Goal: Task Accomplishment & Management: Manage account settings

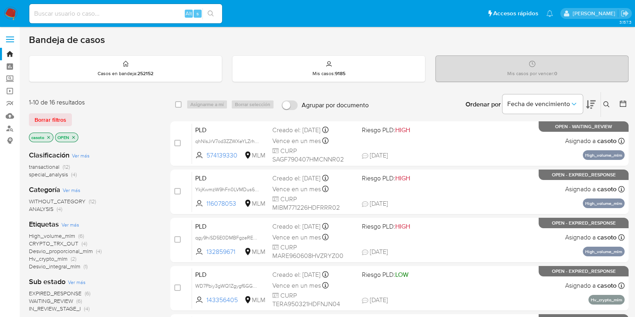
click at [607, 107] on icon at bounding box center [607, 104] width 6 height 6
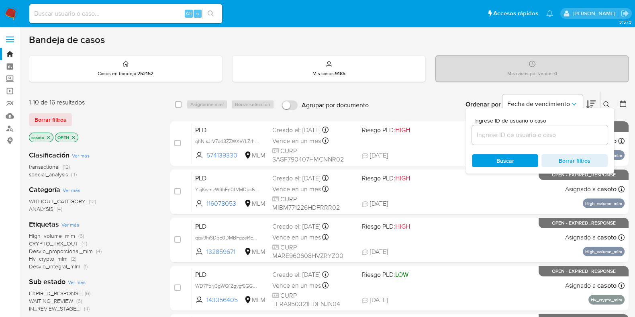
click at [533, 133] on input at bounding box center [540, 135] width 136 height 10
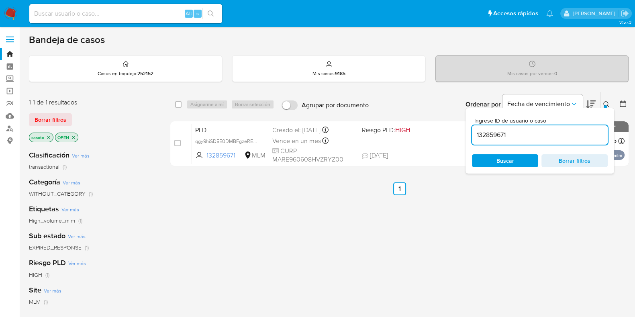
click at [608, 101] on icon at bounding box center [607, 104] width 6 height 6
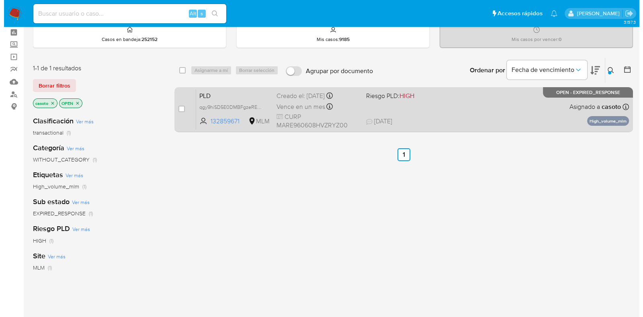
scroll to position [50, 0]
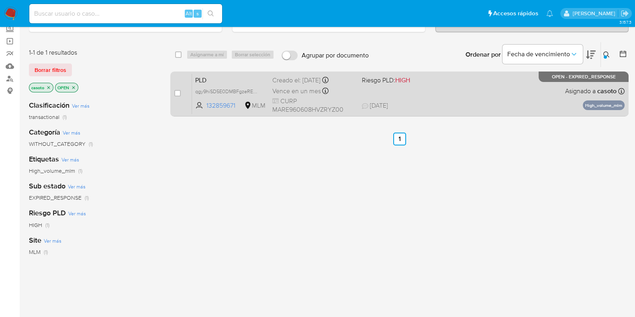
click at [520, 95] on div "PLD qgy9hiSD5E0DMBFgzeREhWR4 132859671 MLM Riesgo PLD: HIGH Creado el: 12/08/20…" at bounding box center [408, 94] width 433 height 41
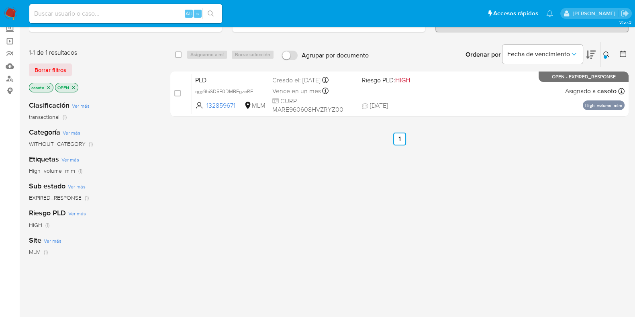
click at [607, 53] on icon at bounding box center [607, 54] width 6 height 6
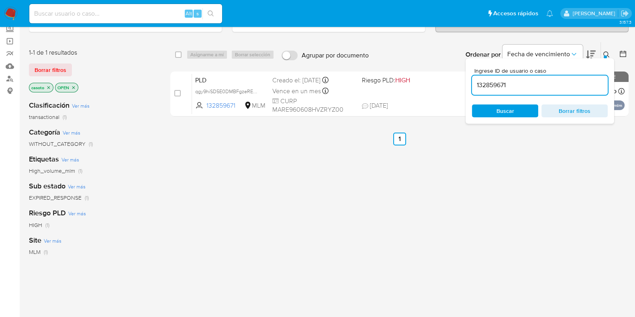
click at [516, 86] on input "132859671" at bounding box center [540, 85] width 136 height 10
click at [605, 53] on icon at bounding box center [607, 54] width 6 height 6
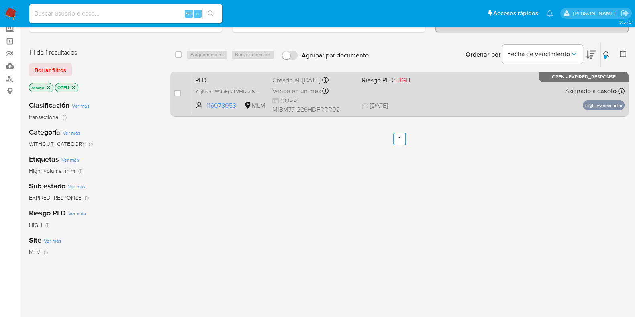
click at [464, 103] on span "29/08/2025 29/08/2025 12:14" at bounding box center [448, 105] width 173 height 9
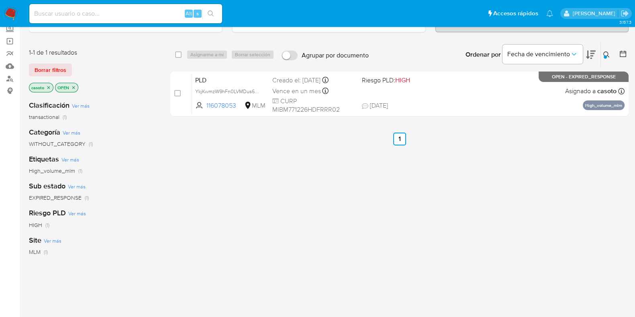
click at [605, 55] on div at bounding box center [605, 56] width 3 height 3
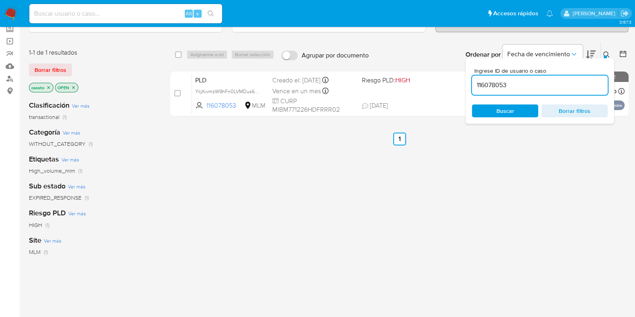
click at [508, 85] on input "116078053" at bounding box center [540, 85] width 136 height 10
click at [602, 51] on button at bounding box center [607, 55] width 13 height 10
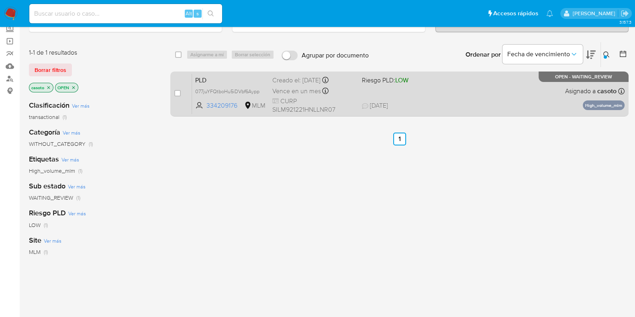
click at [526, 89] on div "PLD 077juYFQtboHu5iDVbf6Aypp 334209176 MLM Riesgo PLD: LOW Creado el: 12/08/202…" at bounding box center [408, 94] width 433 height 41
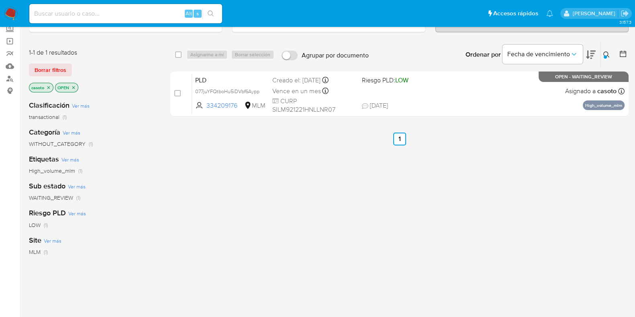
click at [605, 51] on icon at bounding box center [607, 54] width 6 height 6
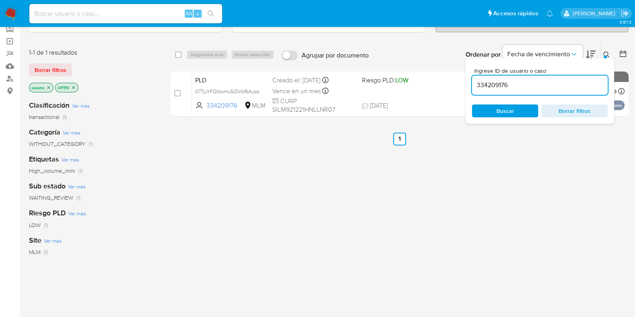
click at [506, 85] on input "334209176" at bounding box center [540, 85] width 136 height 10
type input "456886434"
click at [608, 53] on icon at bounding box center [607, 54] width 6 height 6
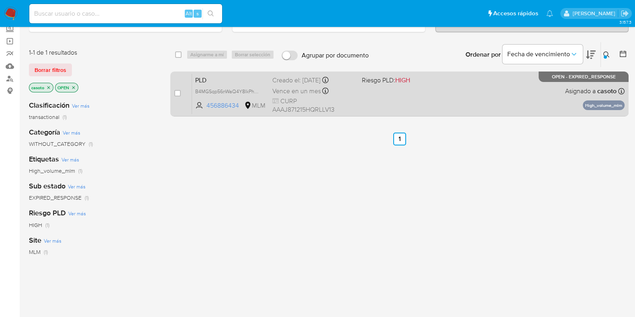
click at [536, 78] on div "PLD B4MGSqp56nWaQ4Y8lkPhCzp5 456886434 MLM Riesgo PLD: HIGH Creado el: 12/08/20…" at bounding box center [408, 94] width 433 height 41
click at [178, 96] on div "case-item-checkbox" at bounding box center [177, 94] width 6 height 10
click at [179, 94] on input "checkbox" at bounding box center [177, 93] width 6 height 6
checkbox input "true"
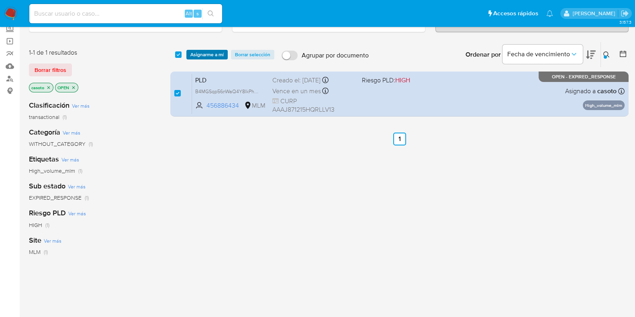
click at [205, 56] on span "Asignarme a mí" at bounding box center [206, 55] width 33 height 8
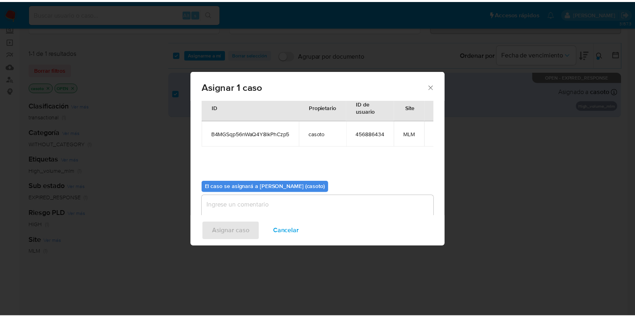
scroll to position [41, 0]
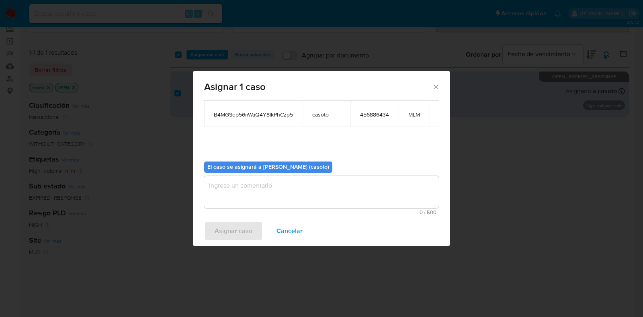
click at [266, 191] on textarea "assign-modal" at bounding box center [321, 192] width 235 height 32
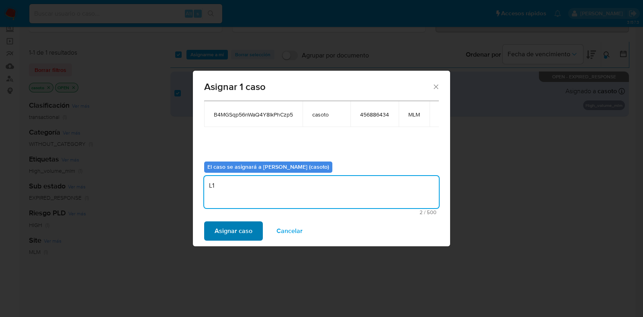
type textarea "L1"
click at [244, 227] on span "Asignar caso" at bounding box center [234, 231] width 38 height 18
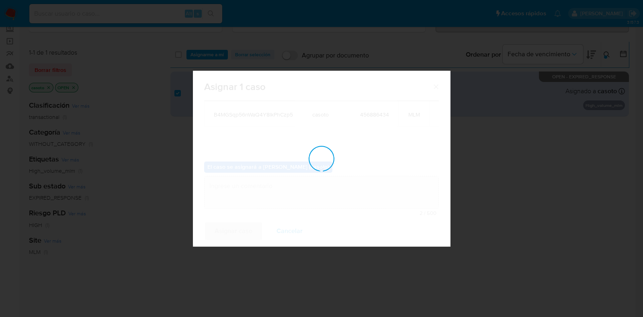
checkbox input "false"
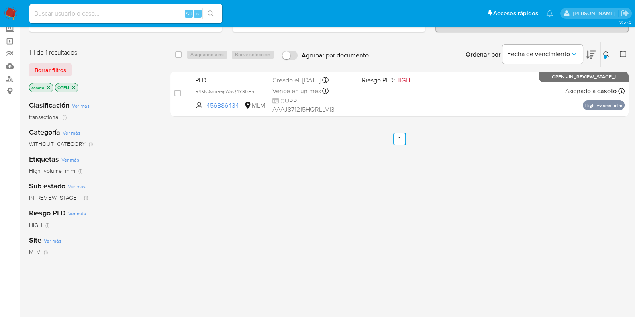
click at [12, 11] on img at bounding box center [11, 14] width 14 height 14
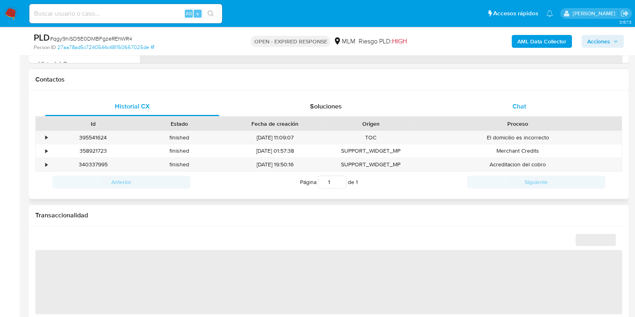
click at [522, 102] on span "Chat" at bounding box center [520, 106] width 14 height 9
select select "10"
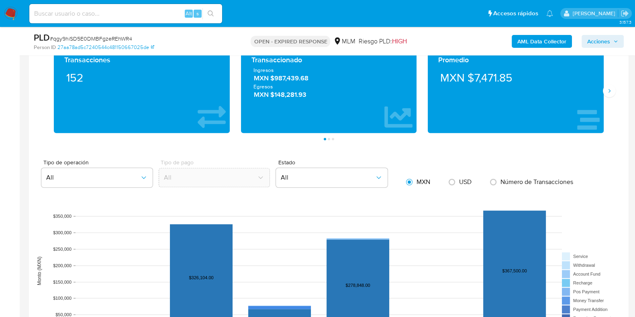
scroll to position [703, 0]
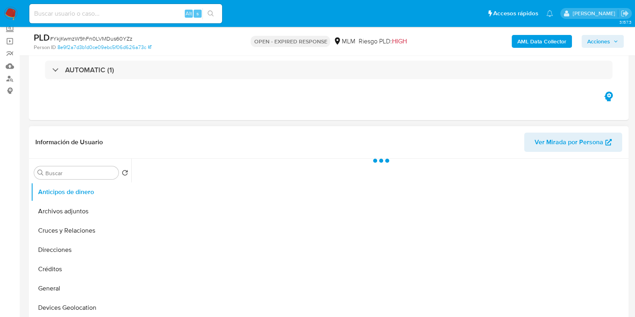
scroll to position [201, 0]
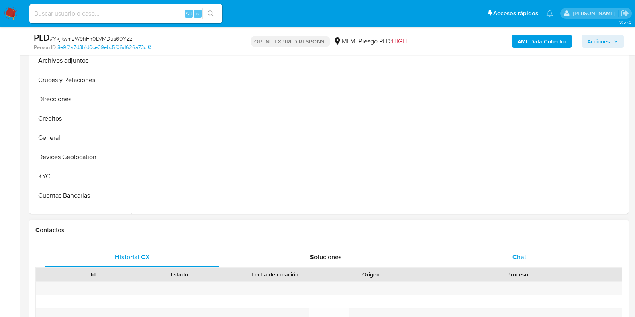
click at [524, 251] on div "Chat" at bounding box center [519, 257] width 174 height 19
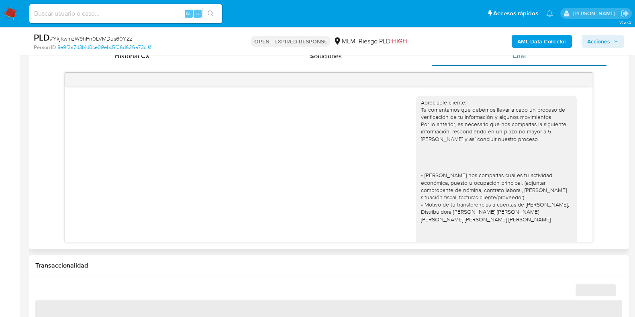
scroll to position [230, 0]
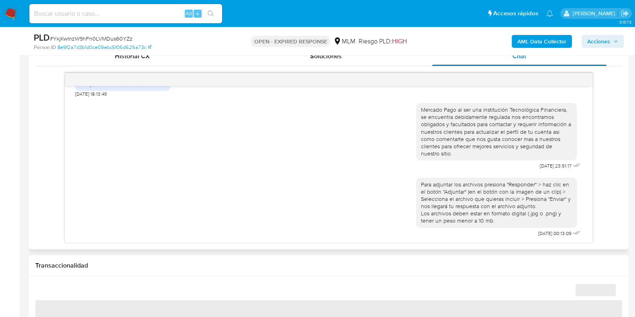
select select "10"
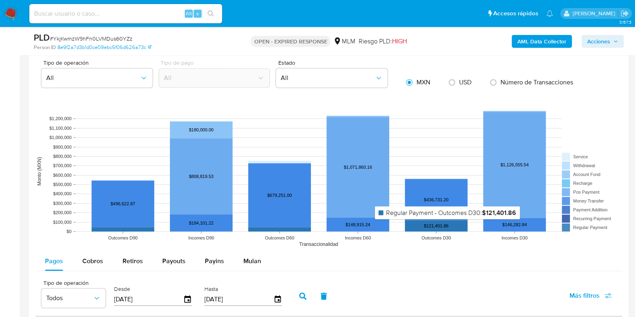
scroll to position [753, 0]
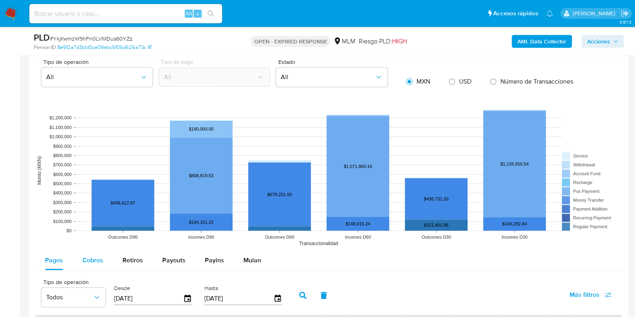
click at [90, 256] on span "Cobros" at bounding box center [92, 260] width 21 height 9
select select "10"
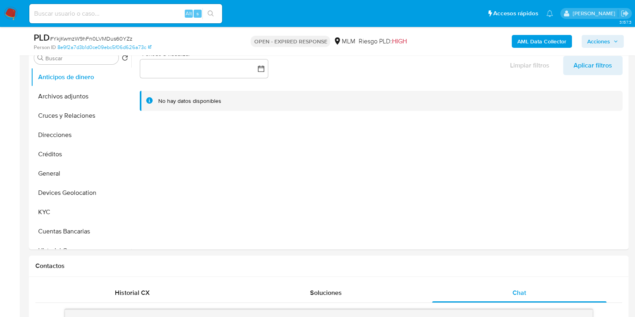
scroll to position [100, 0]
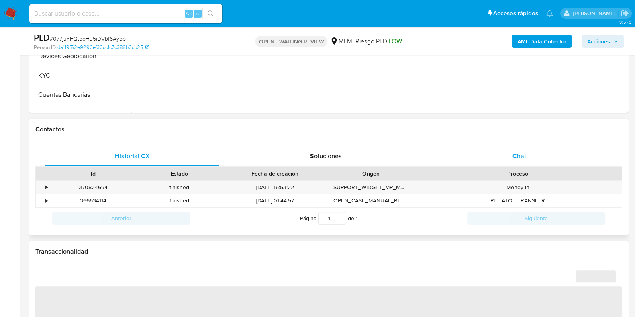
click at [521, 156] on span "Chat" at bounding box center [520, 156] width 14 height 9
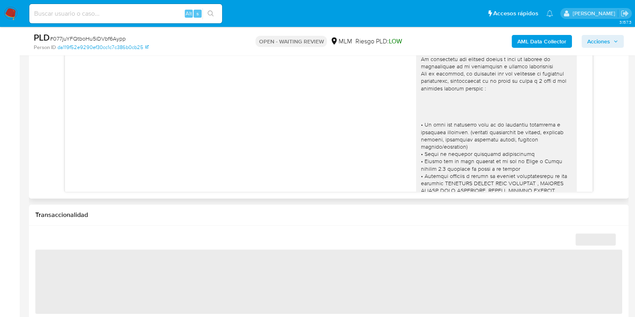
scroll to position [140, 0]
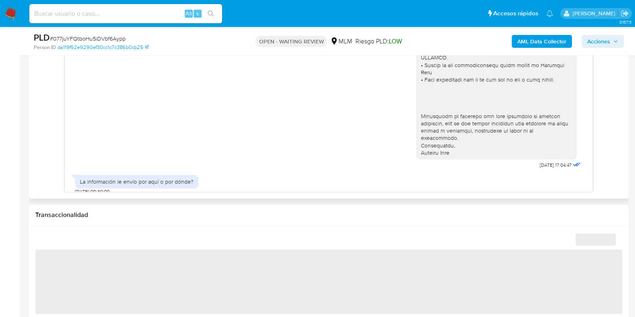
select select "10"
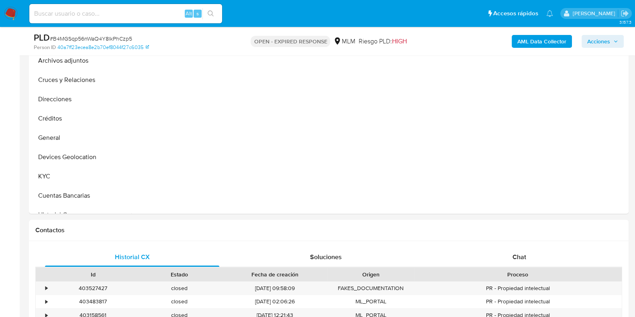
scroll to position [301, 0]
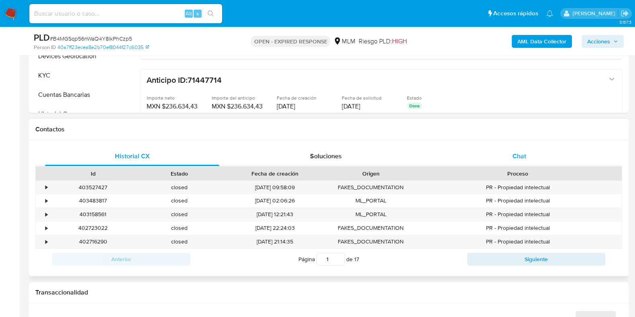
click at [518, 156] on span "Chat" at bounding box center [520, 156] width 14 height 9
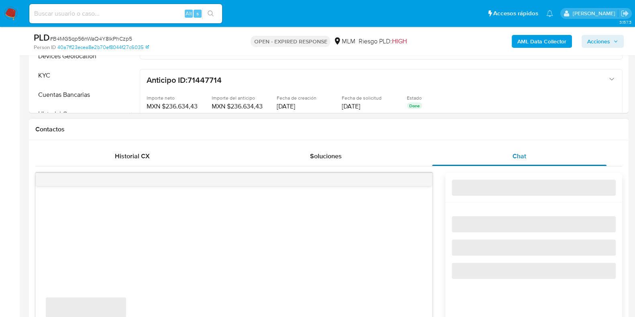
select select "10"
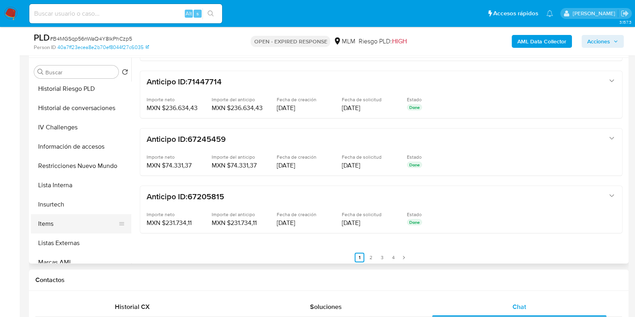
scroll to position [251, 0]
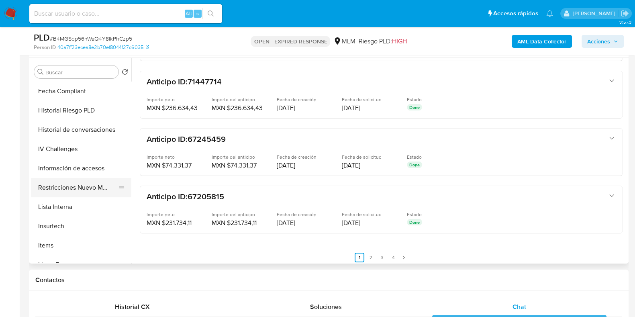
click at [73, 193] on button "Restricciones Nuevo Mundo" at bounding box center [78, 187] width 94 height 19
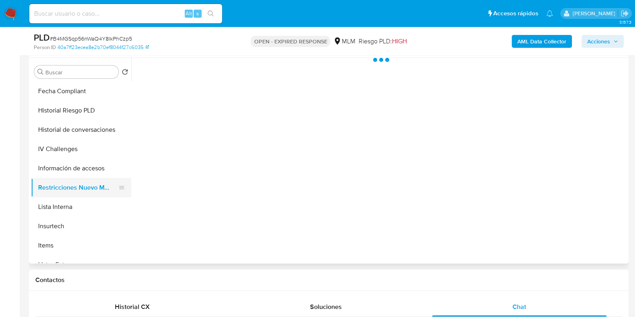
scroll to position [0, 0]
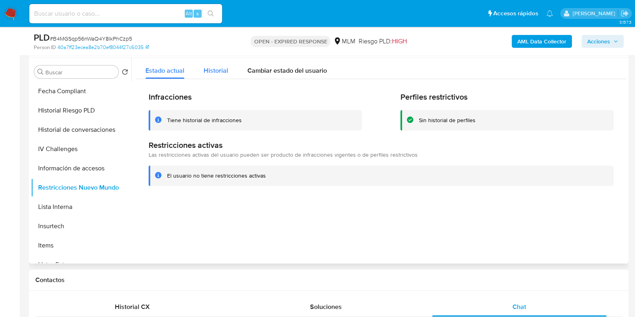
click at [229, 77] on button "Historial" at bounding box center [216, 68] width 44 height 21
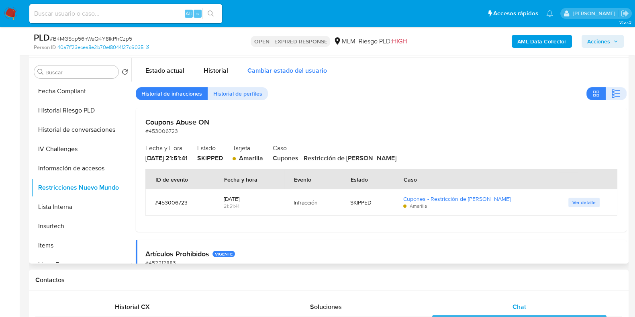
click at [254, 68] on span "Cambiar estado del usuario" at bounding box center [288, 70] width 80 height 9
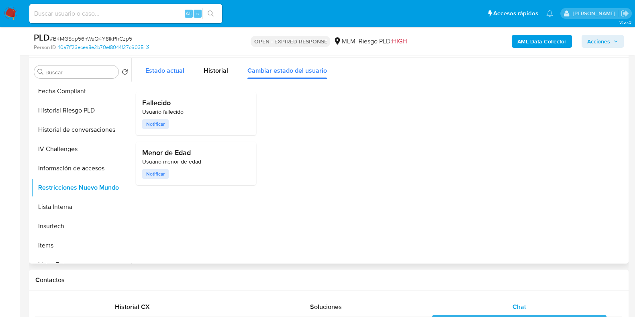
click at [176, 71] on span "Estado actual" at bounding box center [164, 70] width 39 height 9
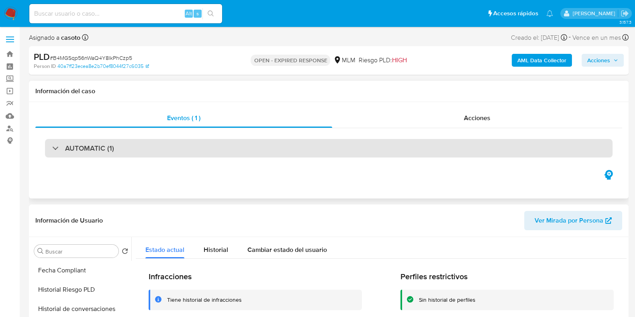
click at [189, 145] on div "AUTOMATIC (1)" at bounding box center [329, 148] width 568 height 18
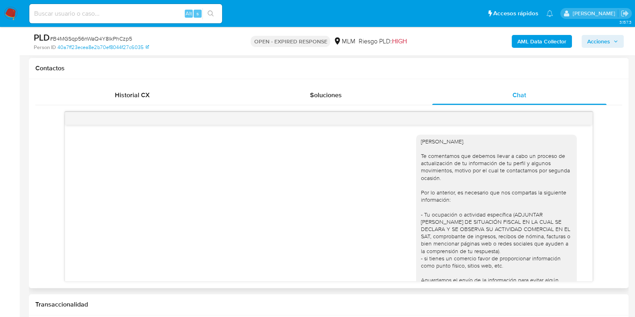
scroll to position [553, 0]
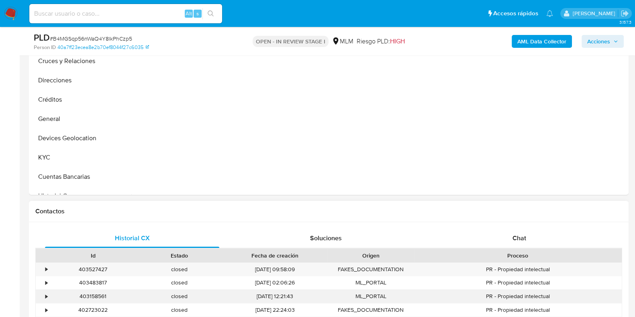
scroll to position [301, 0]
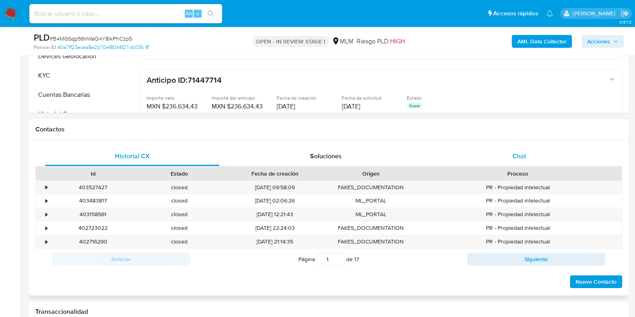
click at [520, 163] on div "Chat" at bounding box center [519, 156] width 174 height 19
select select "10"
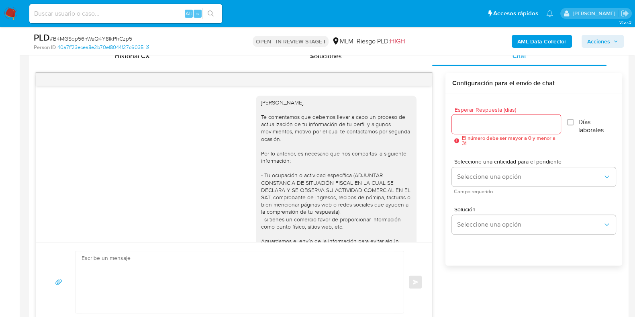
scroll to position [57, 0]
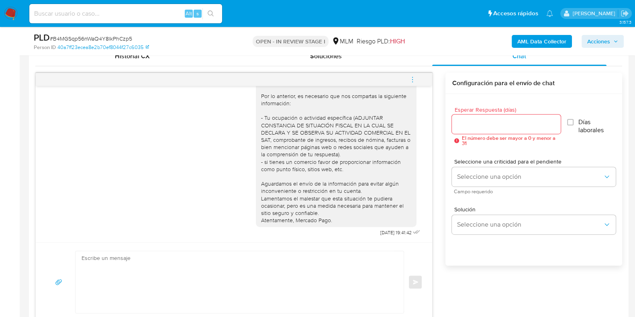
click at [411, 80] on icon "menu-action" at bounding box center [412, 79] width 7 height 7
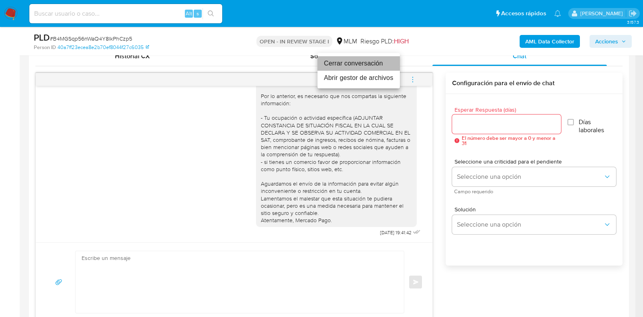
click at [328, 63] on li "Cerrar conversación" at bounding box center [358, 63] width 82 height 14
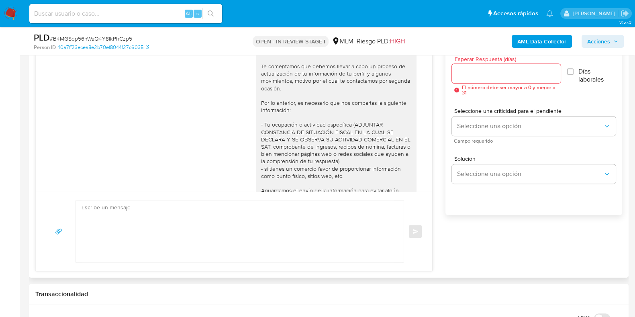
scroll to position [0, 0]
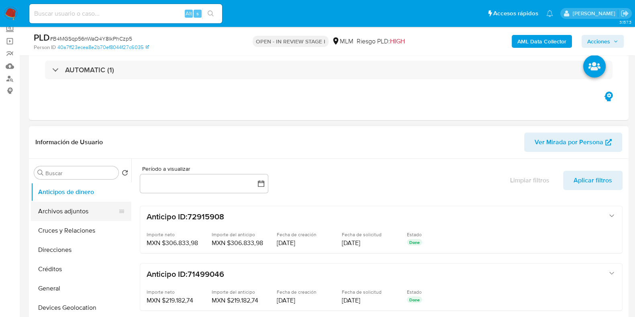
click at [61, 212] on button "Archivos adjuntos" at bounding box center [78, 211] width 94 height 19
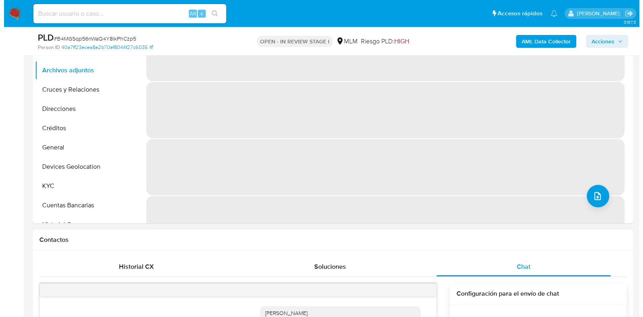
scroll to position [201, 0]
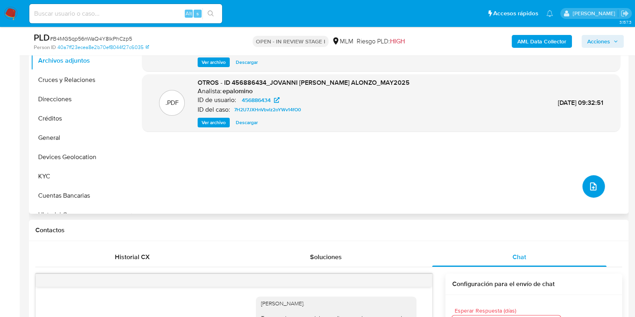
click at [596, 188] on button "upload-file" at bounding box center [594, 186] width 23 height 23
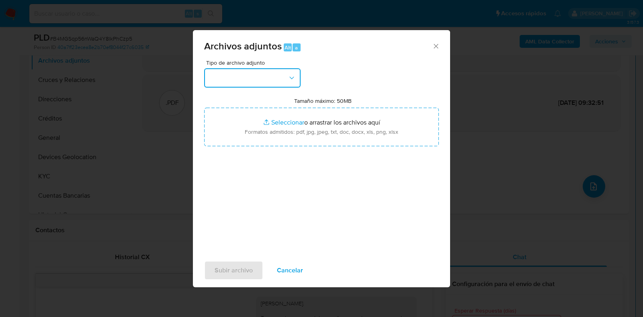
click at [225, 81] on button "button" at bounding box center [252, 77] width 96 height 19
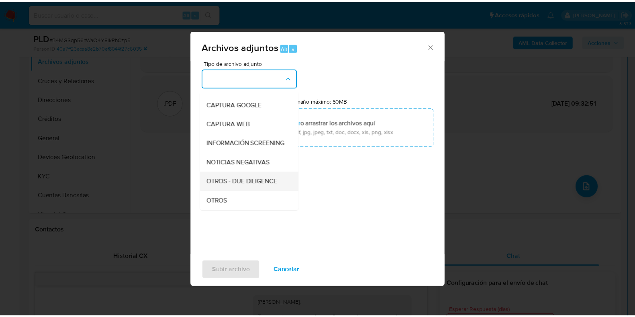
scroll to position [50, 0]
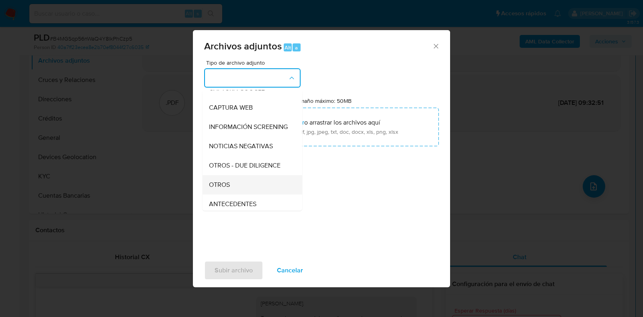
click at [222, 189] on span "OTROS" at bounding box center [219, 185] width 21 height 8
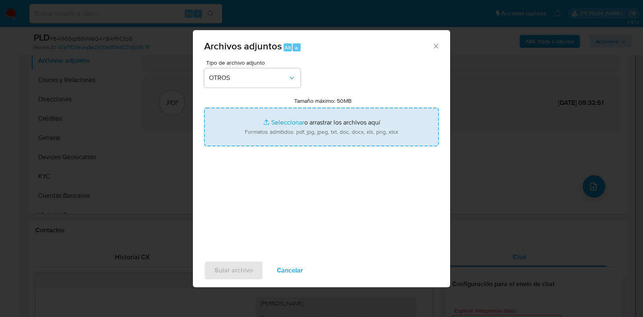
click at [281, 124] on input "Tamaño máximo: 50MB Seleccionar archivos" at bounding box center [321, 127] width 235 height 39
type input "C:\fakepath\456886434_JOVANNI ALFARO ALONZO_AGO2025.pdf"
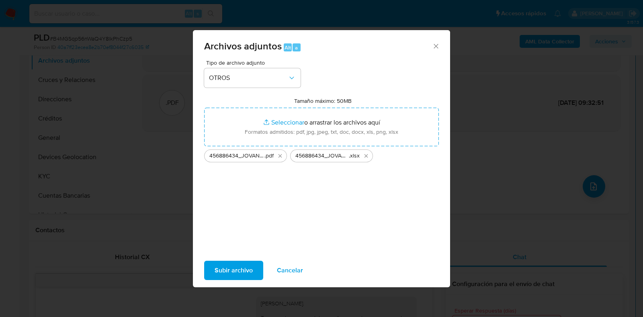
click at [246, 268] on span "Subir archivo" at bounding box center [234, 271] width 38 height 18
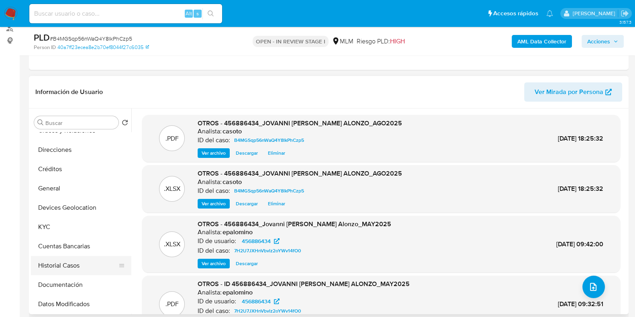
click at [50, 262] on button "Historial Casos" at bounding box center [78, 265] width 94 height 19
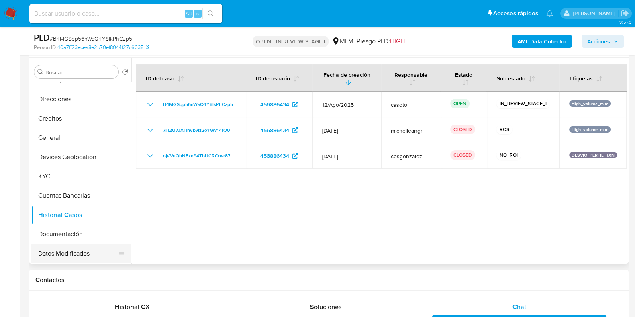
scroll to position [100, 0]
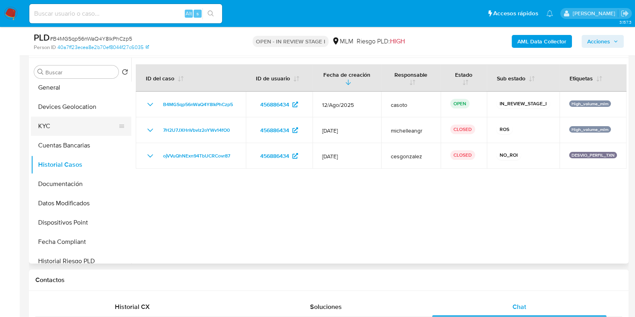
click at [60, 121] on button "KYC" at bounding box center [78, 126] width 94 height 19
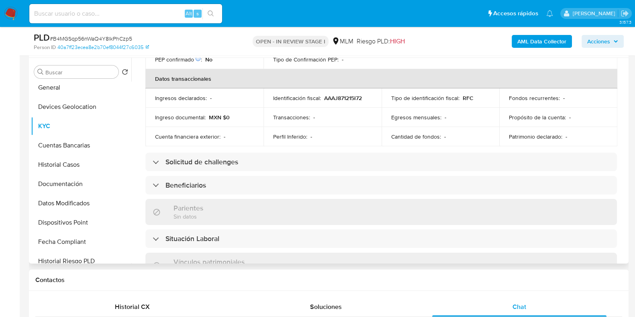
scroll to position [301, 0]
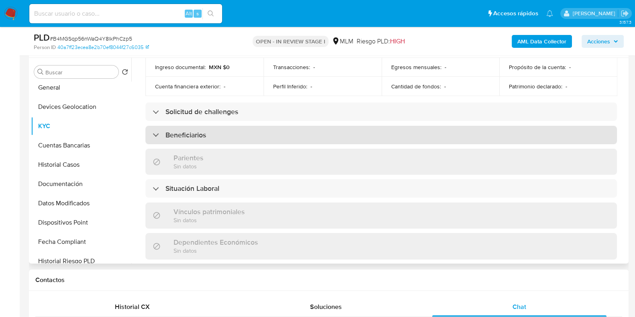
click at [193, 131] on div "Beneficiarios" at bounding box center [381, 135] width 472 height 18
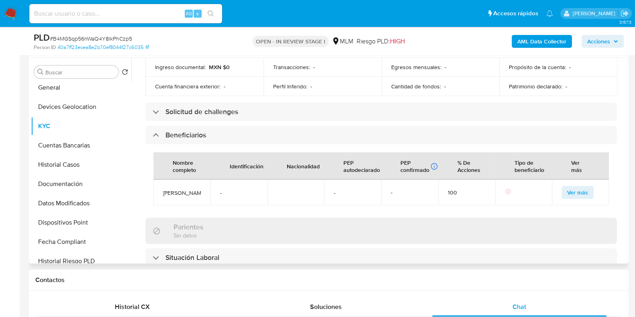
drag, startPoint x: 207, startPoint y: 198, endPoint x: 161, endPoint y: 183, distance: 47.7
click at [161, 183] on td "Jonathan Emmanuel Alfaro Alonzo" at bounding box center [182, 193] width 57 height 26
copy span "Jonathan Emmanuel Alfaro Alonzo"
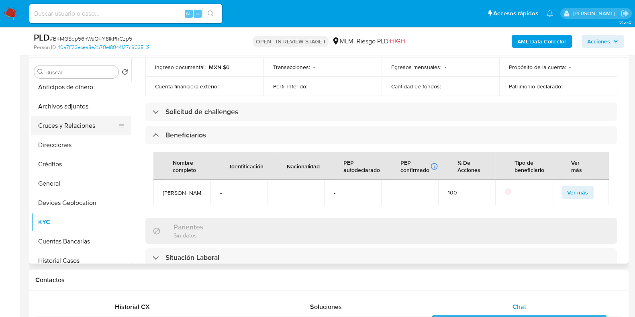
scroll to position [0, 0]
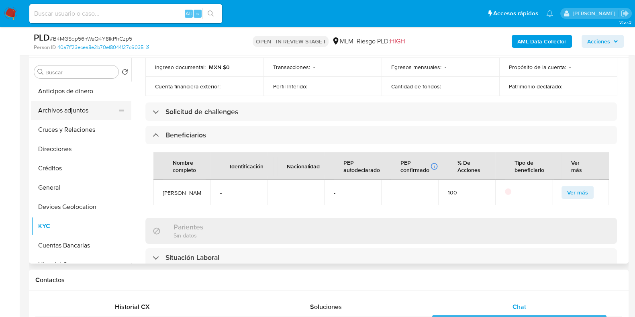
click at [62, 117] on button "Archivos adjuntos" at bounding box center [78, 110] width 94 height 19
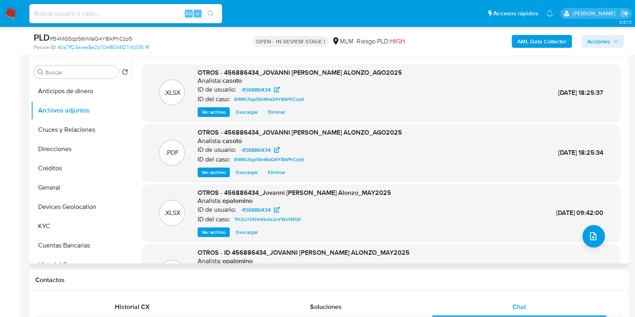
click at [274, 174] on span "Eliminar" at bounding box center [276, 172] width 17 height 8
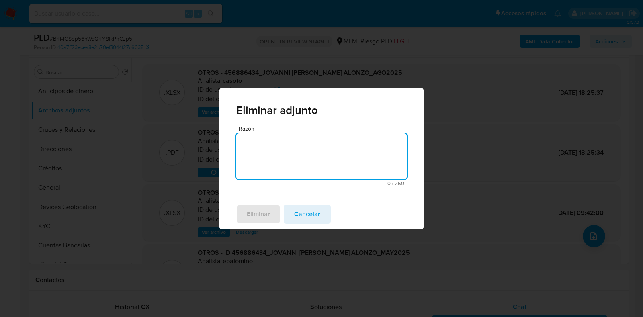
click at [272, 148] on textarea "Razón" at bounding box center [321, 156] width 170 height 46
type textarea "EDICION"
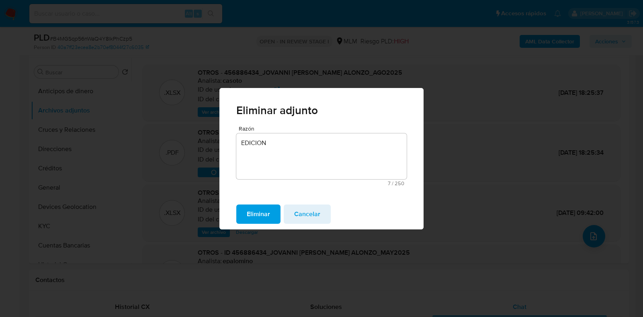
click at [265, 211] on span "Eliminar" at bounding box center [258, 214] width 23 height 18
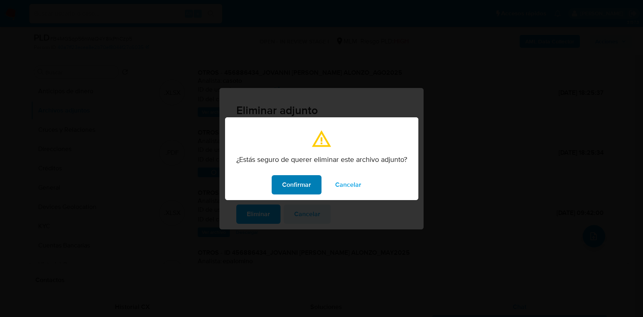
click at [294, 186] on span "Confirmar" at bounding box center [296, 185] width 29 height 18
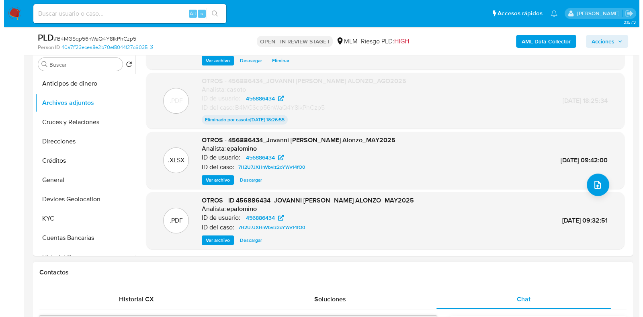
scroll to position [151, 0]
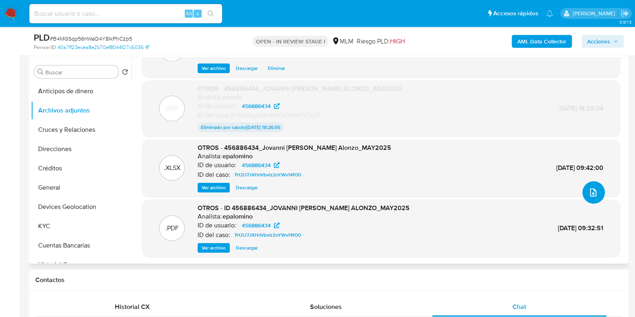
click at [596, 196] on button "upload-file" at bounding box center [594, 192] width 23 height 23
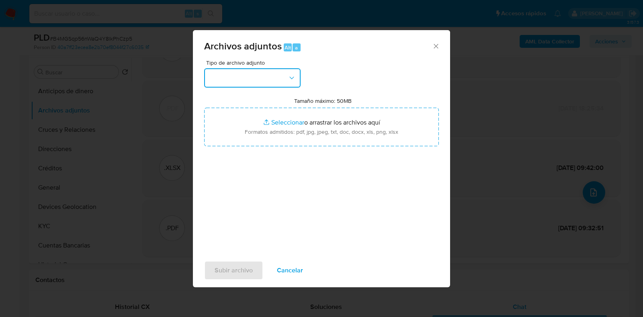
click at [257, 81] on button "button" at bounding box center [252, 77] width 96 height 19
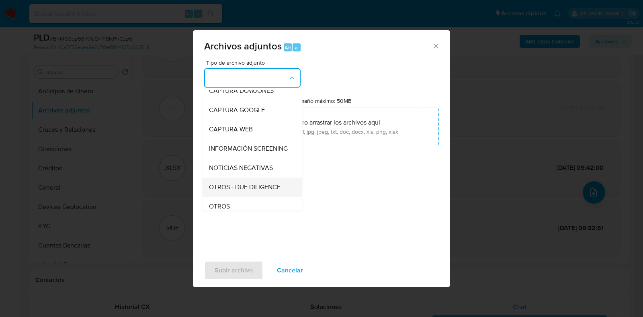
scroll to position [50, 0]
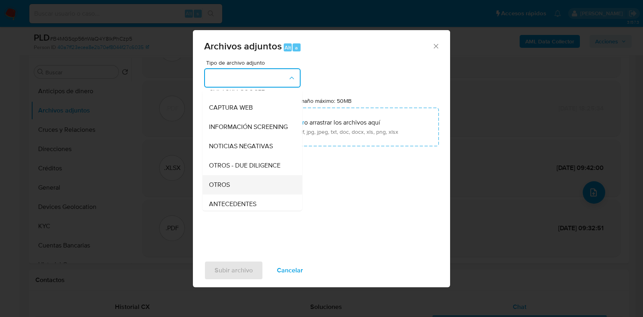
click at [220, 189] on span "OTROS" at bounding box center [219, 185] width 21 height 8
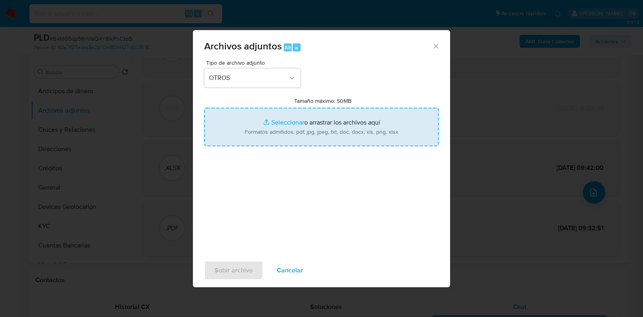
click at [278, 125] on input "Tamaño máximo: 50MB Seleccionar archivos" at bounding box center [321, 127] width 235 height 39
type input "C:\fakepath\456886434_JOVANNI ALFARO ALONZO AGO2025.pdf"
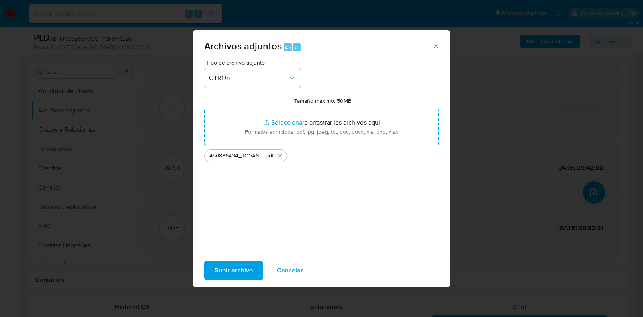
drag, startPoint x: 278, startPoint y: 125, endPoint x: 236, endPoint y: 272, distance: 152.4
click at [236, 272] on span "Subir archivo" at bounding box center [234, 271] width 38 height 18
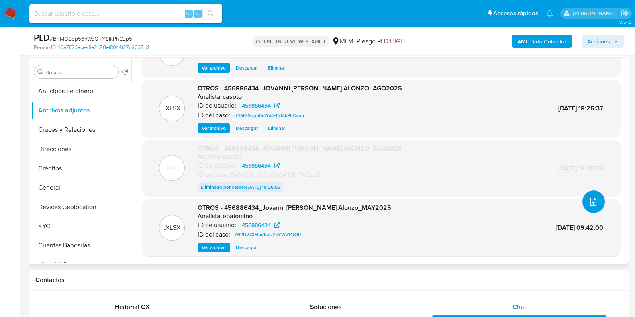
scroll to position [0, 0]
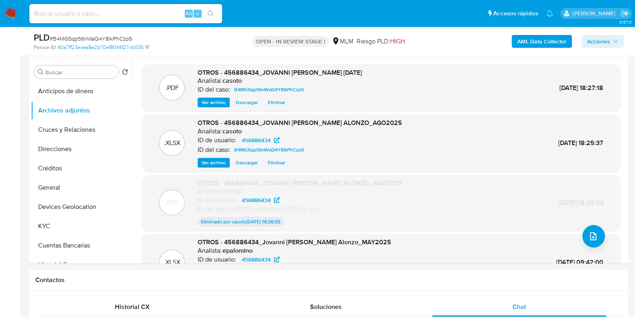
click at [599, 41] on span "Acciones" at bounding box center [599, 41] width 23 height 13
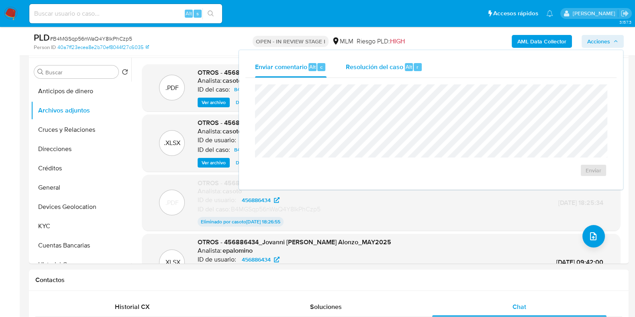
click at [374, 68] on span "Resolución del caso" at bounding box center [374, 66] width 57 height 9
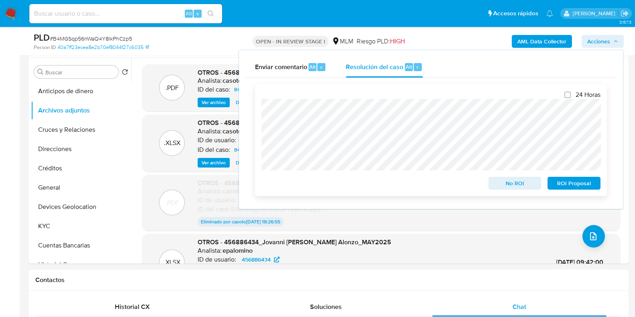
click at [508, 184] on span "No ROI" at bounding box center [515, 183] width 42 height 11
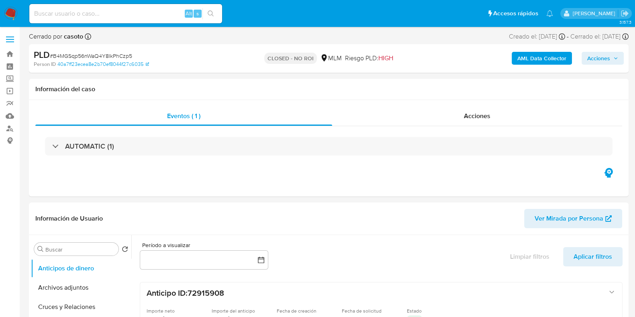
select select "10"
